Goal: Complete application form

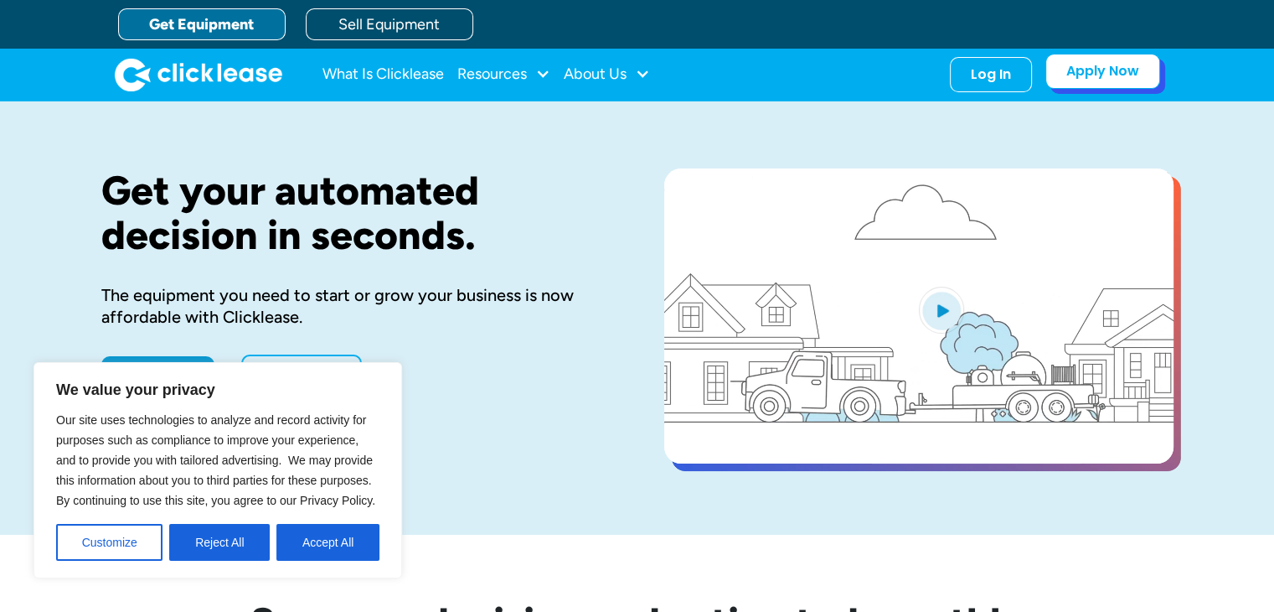
click at [1102, 55] on link "Apply Now" at bounding box center [1103, 71] width 115 height 35
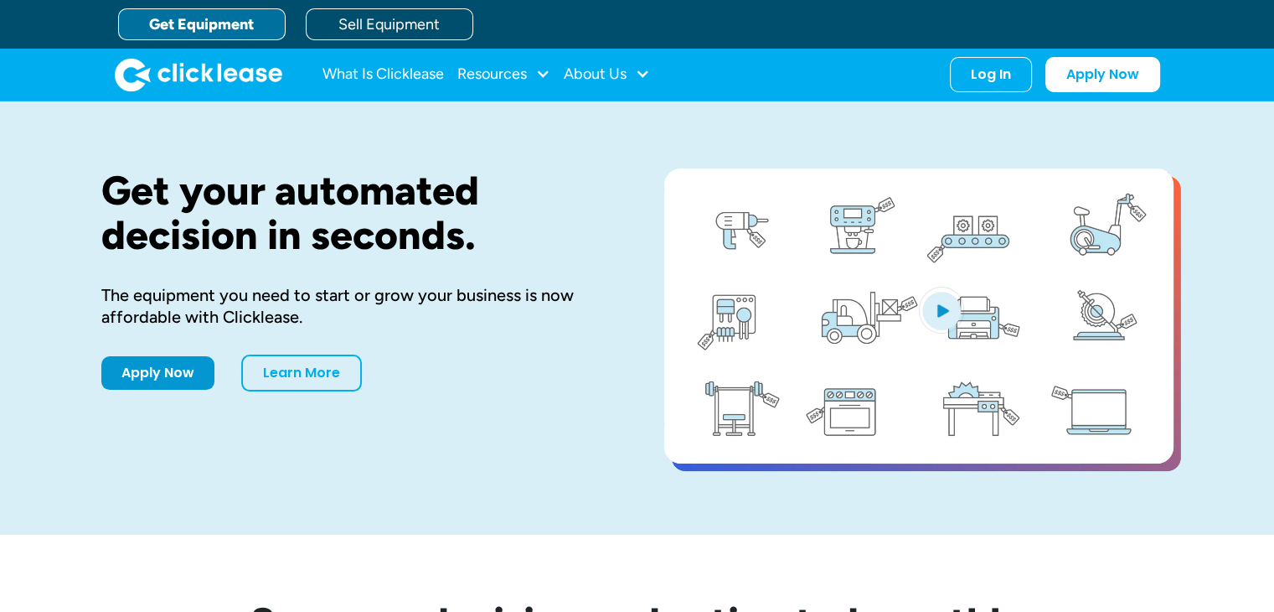
click at [204, 21] on link "Get Equipment" at bounding box center [202, 24] width 168 height 32
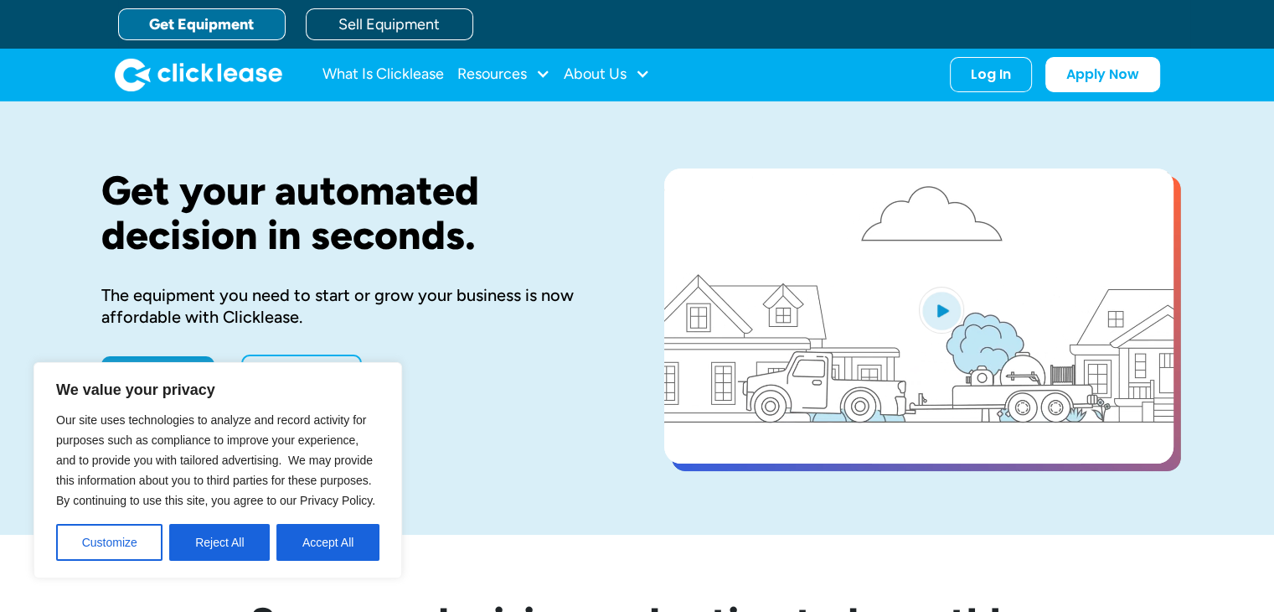
click at [194, 22] on link "Get Equipment" at bounding box center [202, 24] width 168 height 32
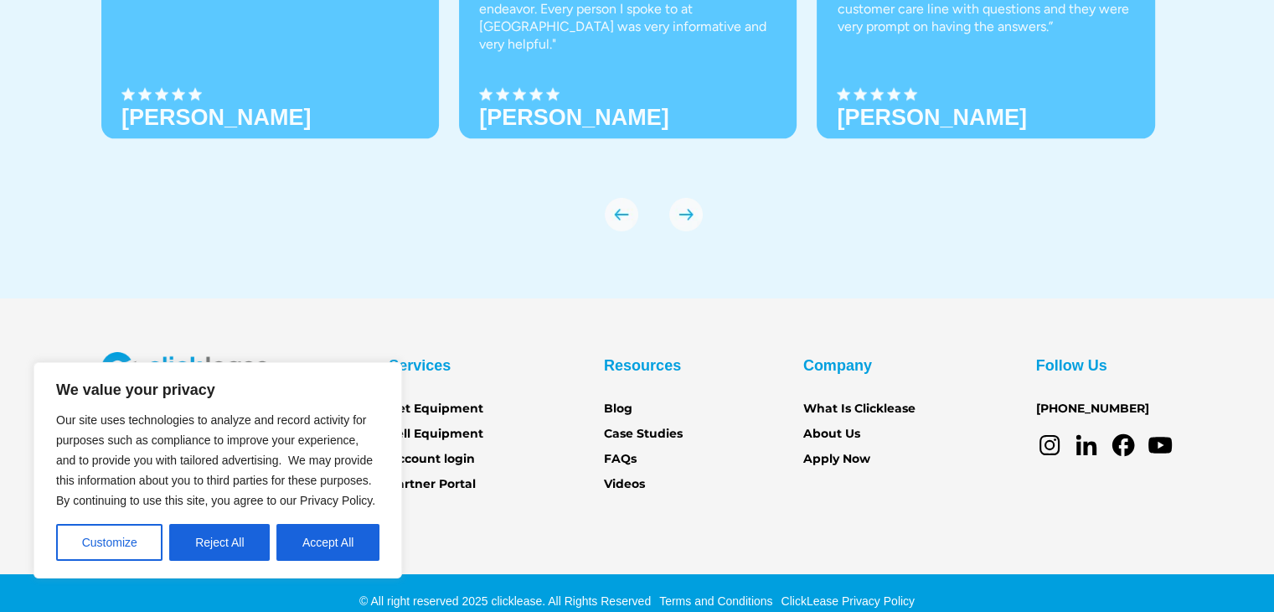
scroll to position [5916, 0]
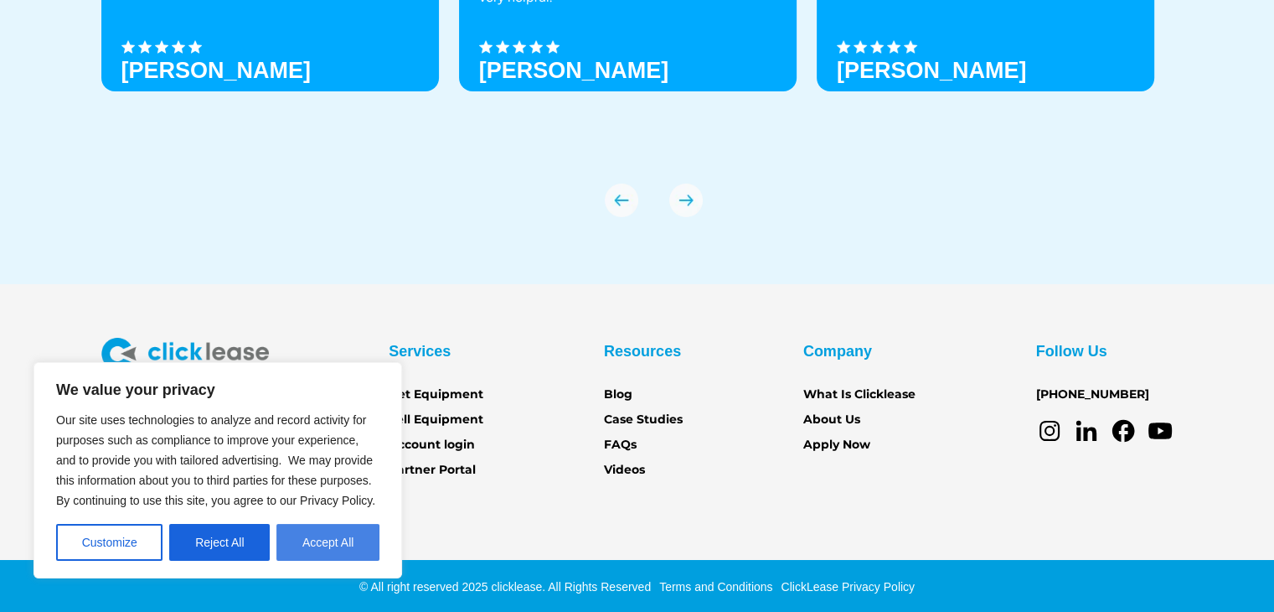
click at [338, 552] on button "Accept All" at bounding box center [328, 542] width 103 height 37
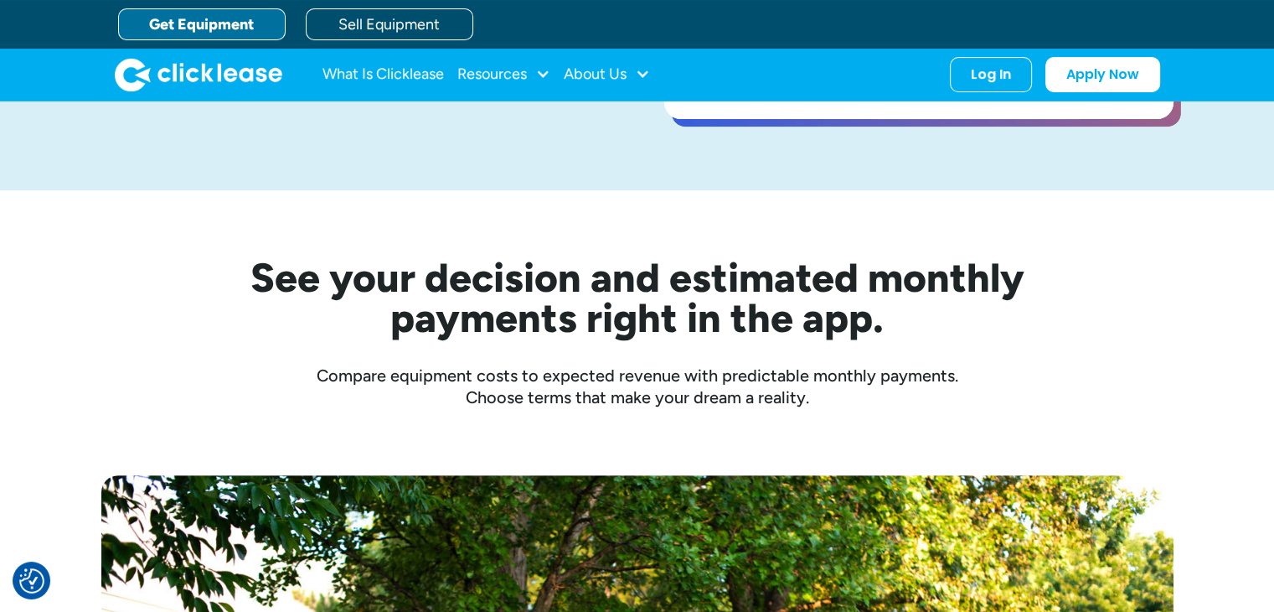
scroll to position [0, 0]
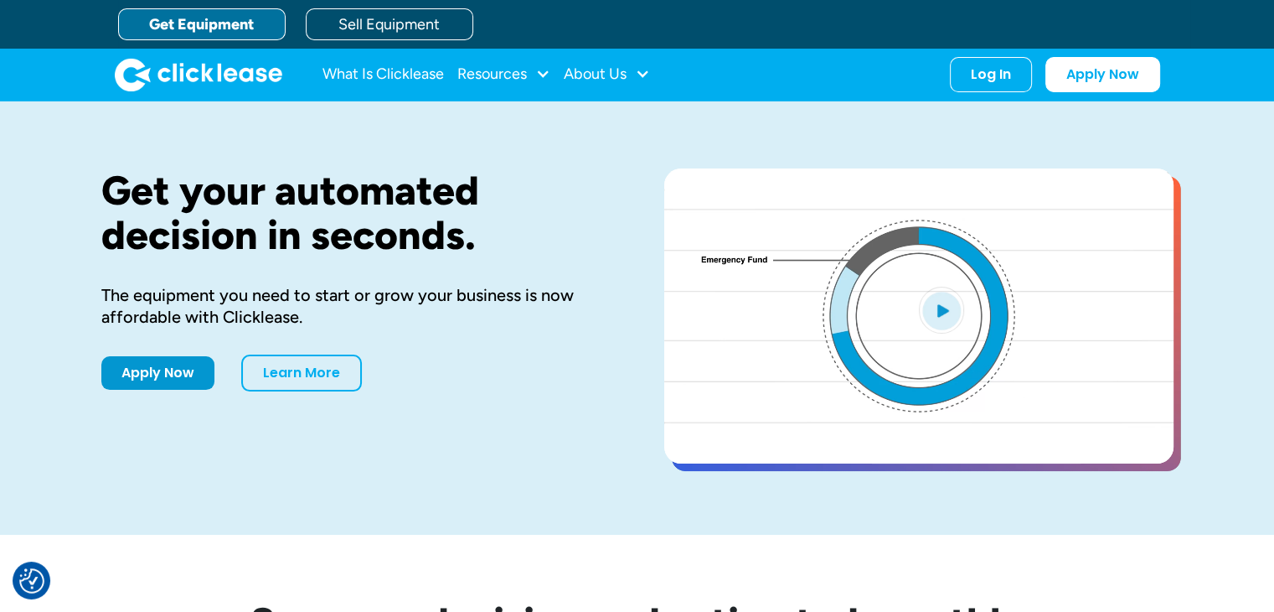
click at [499, 253] on h1 "Get your automated decision in seconds." at bounding box center [355, 212] width 509 height 89
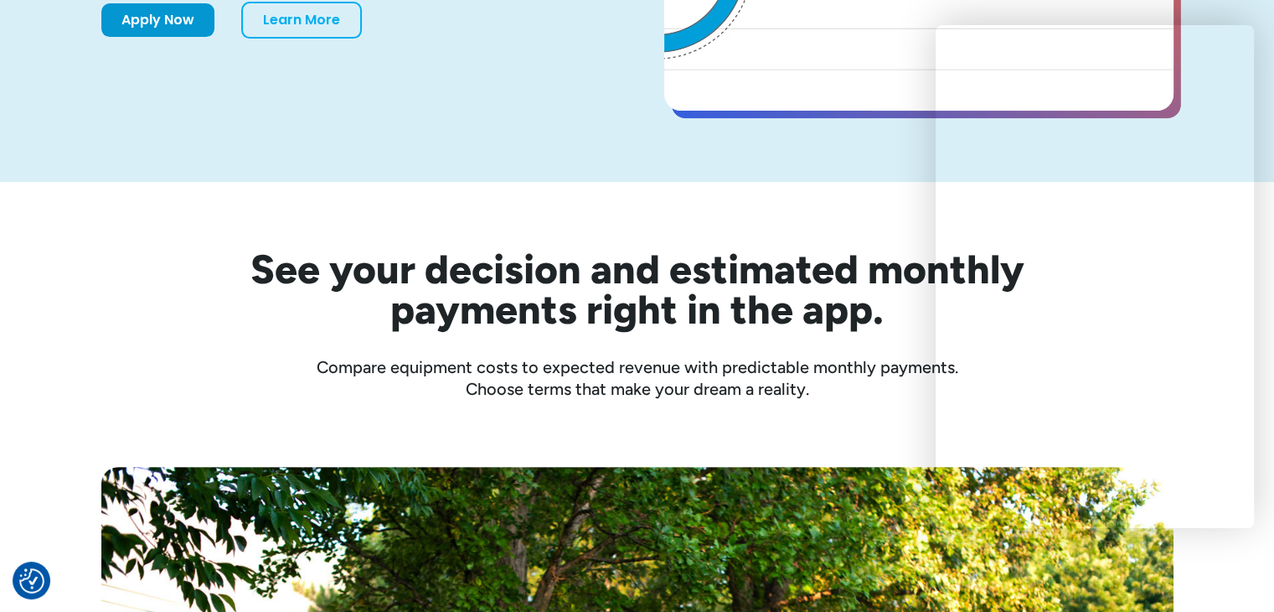
scroll to position [168, 0]
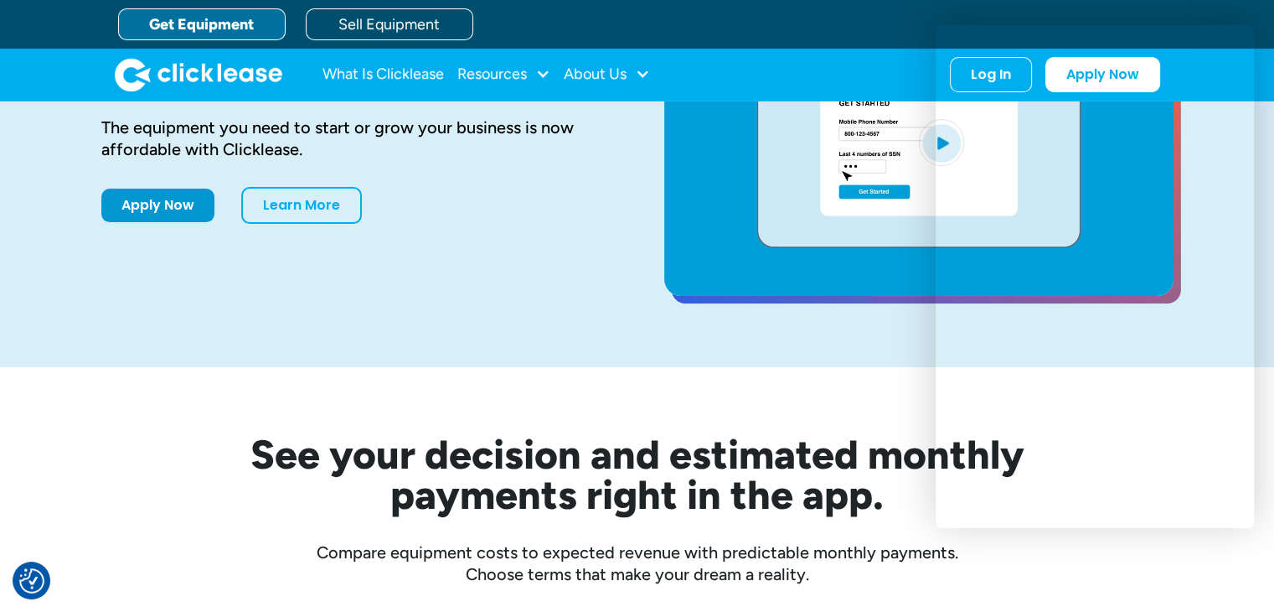
click at [213, 18] on link "Get Equipment" at bounding box center [202, 24] width 168 height 32
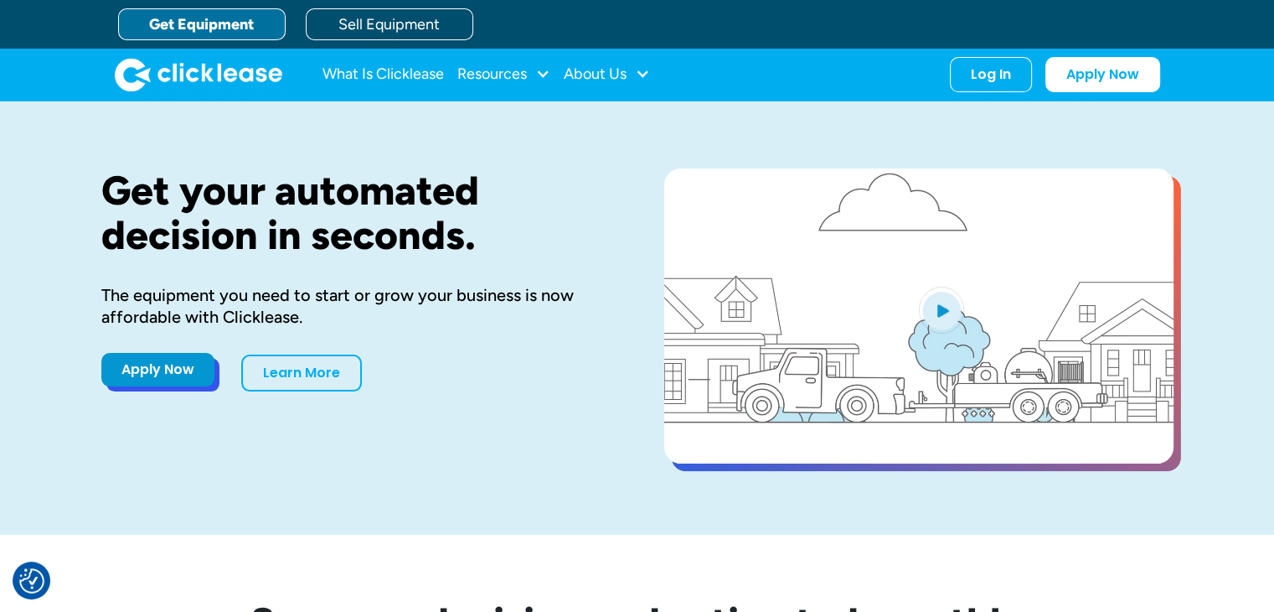
click at [153, 359] on link "Apply Now" at bounding box center [157, 370] width 113 height 34
